Goal: Find specific page/section: Find specific page/section

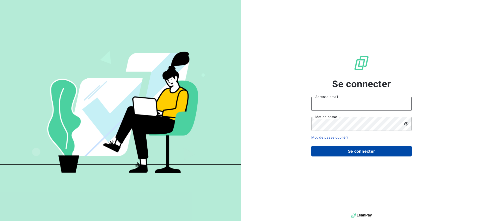
type input "[EMAIL_ADDRESS][DOMAIN_NAME]"
click at [355, 150] on button "Se connecter" at bounding box center [361, 151] width 100 height 11
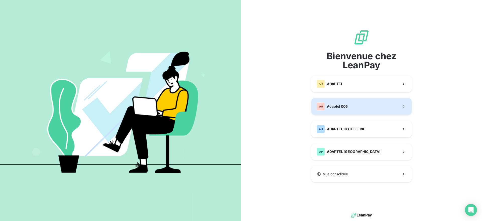
click at [360, 104] on button "A0 Adaptel 006" at bounding box center [361, 106] width 100 height 17
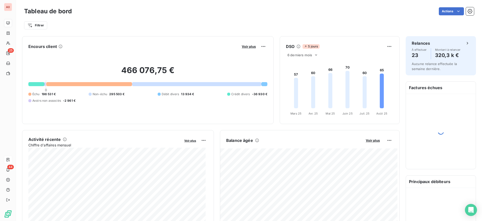
click at [9, 158] on icon at bounding box center [8, 160] width 4 height 4
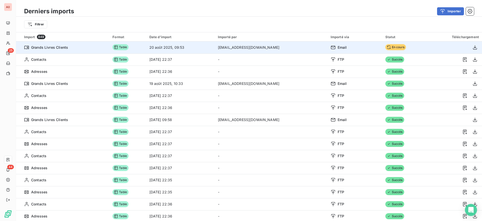
click at [331, 47] on div "Email" at bounding box center [355, 47] width 49 height 5
click at [338, 48] on span "Email" at bounding box center [342, 47] width 9 height 5
click at [328, 48] on td "Email" at bounding box center [355, 47] width 55 height 12
click at [414, 53] on td "En cours" at bounding box center [404, 47] width 44 height 12
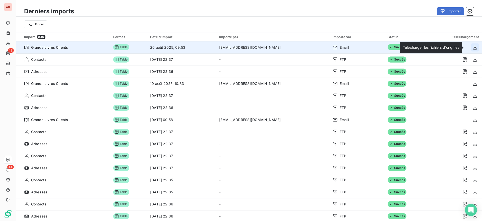
click at [472, 46] on icon "button" at bounding box center [474, 47] width 5 height 5
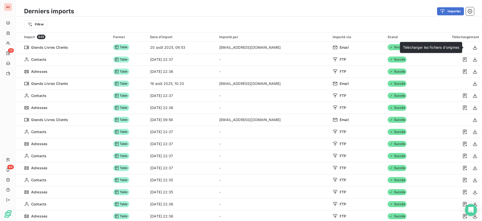
click at [399, 19] on div "Filtrer" at bounding box center [249, 25] width 466 height 16
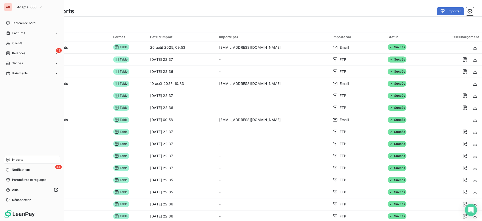
click at [31, 161] on div "Imports" at bounding box center [32, 160] width 56 height 8
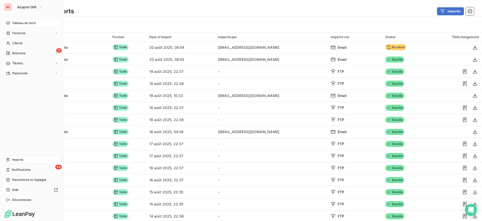
click at [12, 23] on span "Tableau de bord" at bounding box center [23, 23] width 23 height 5
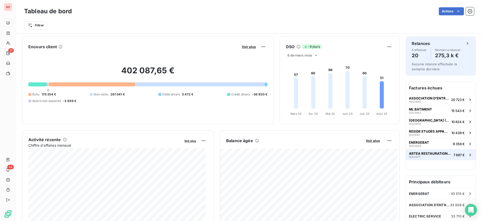
scroll to position [25, 0]
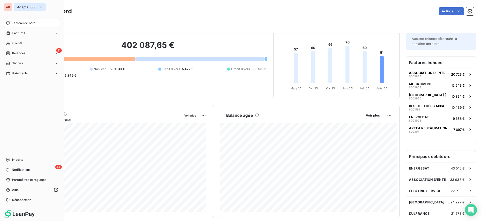
click at [26, 5] on span "Adaptel 006" at bounding box center [27, 7] width 20 height 4
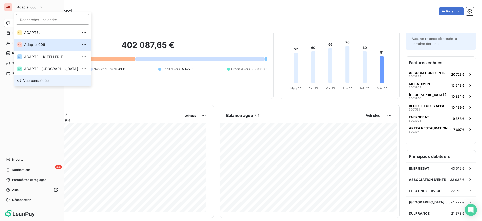
click at [44, 77] on li "Vue consolidée" at bounding box center [52, 80] width 77 height 11
